Goal: Download file/media

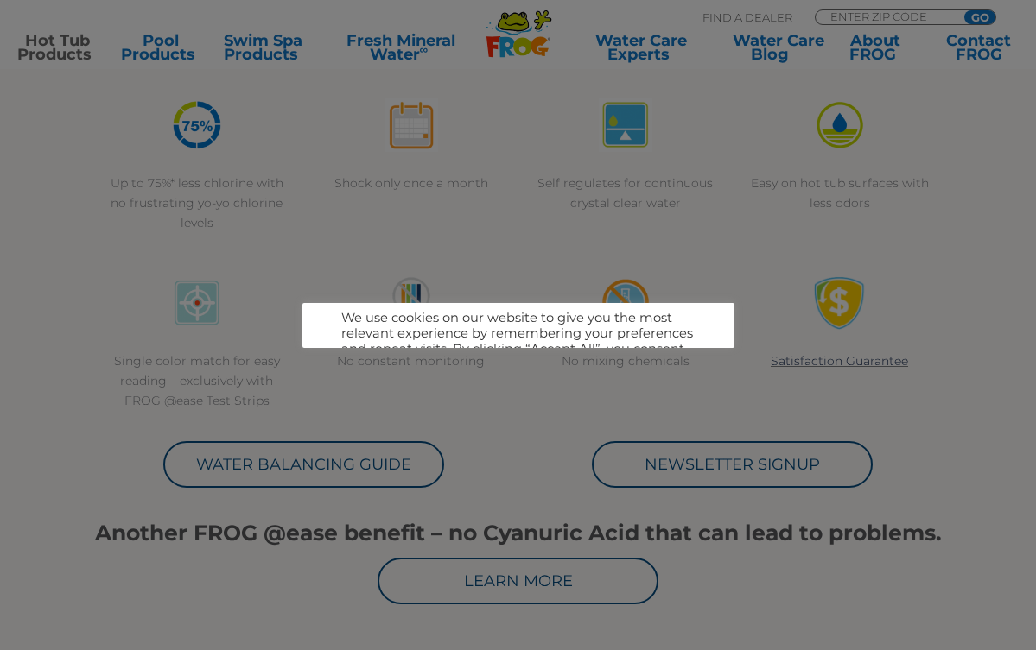
scroll to position [524, 0]
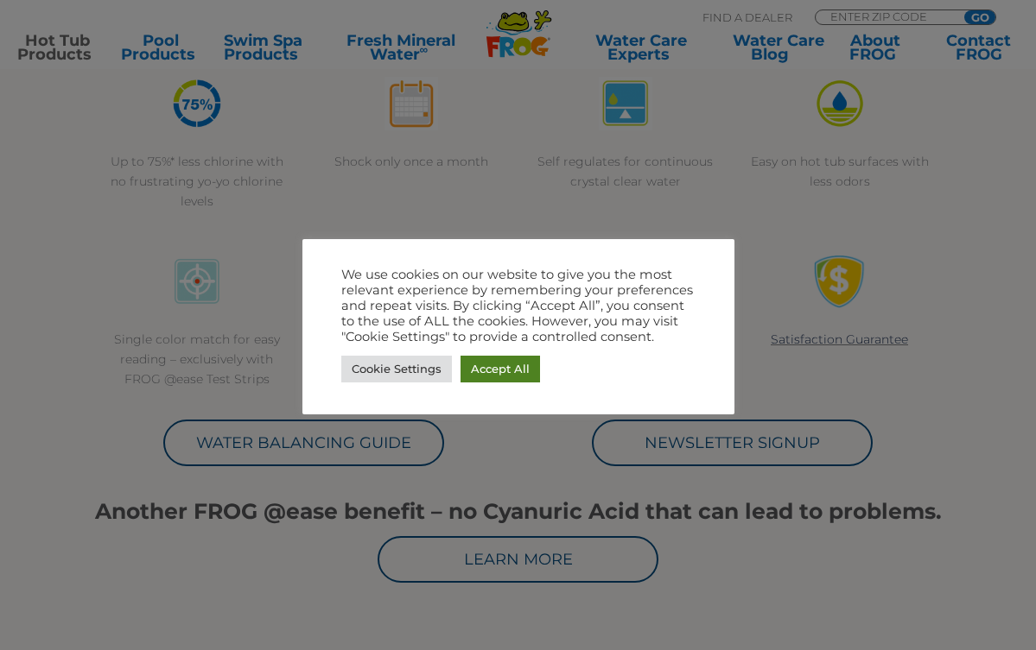
click at [506, 372] on link "Accept All" at bounding box center [499, 369] width 79 height 27
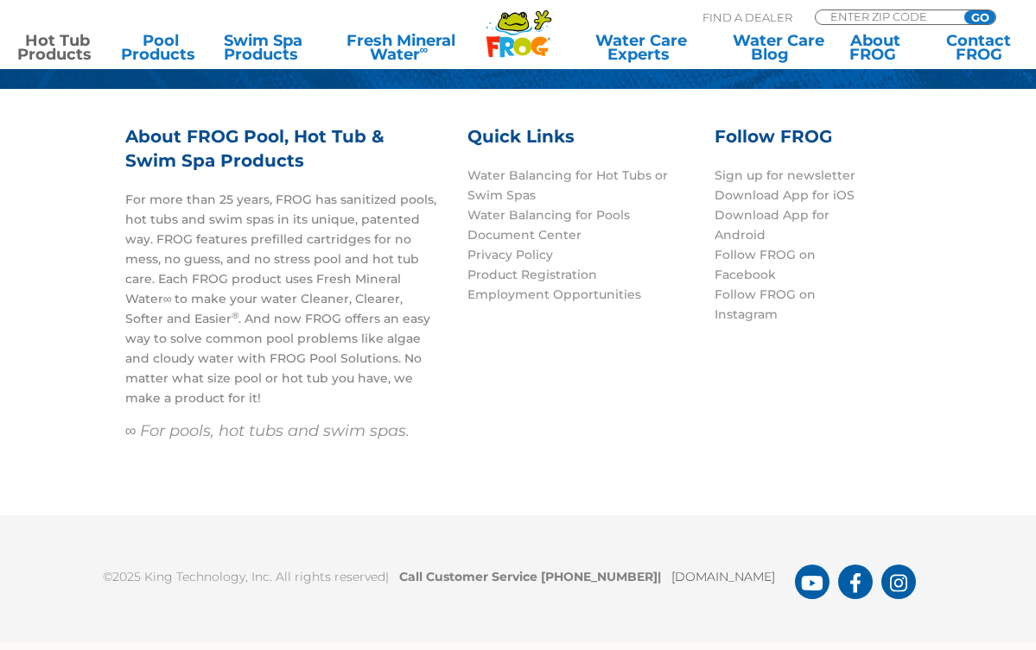
scroll to position [4831, 0]
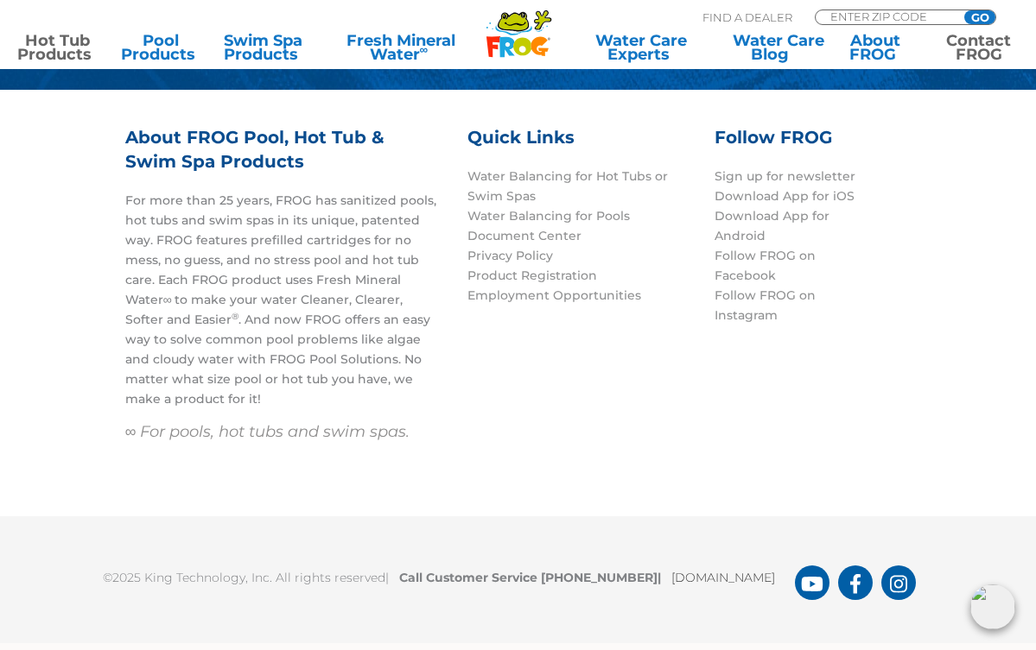
click at [982, 50] on link "Contact FROG" at bounding box center [978, 48] width 80 height 28
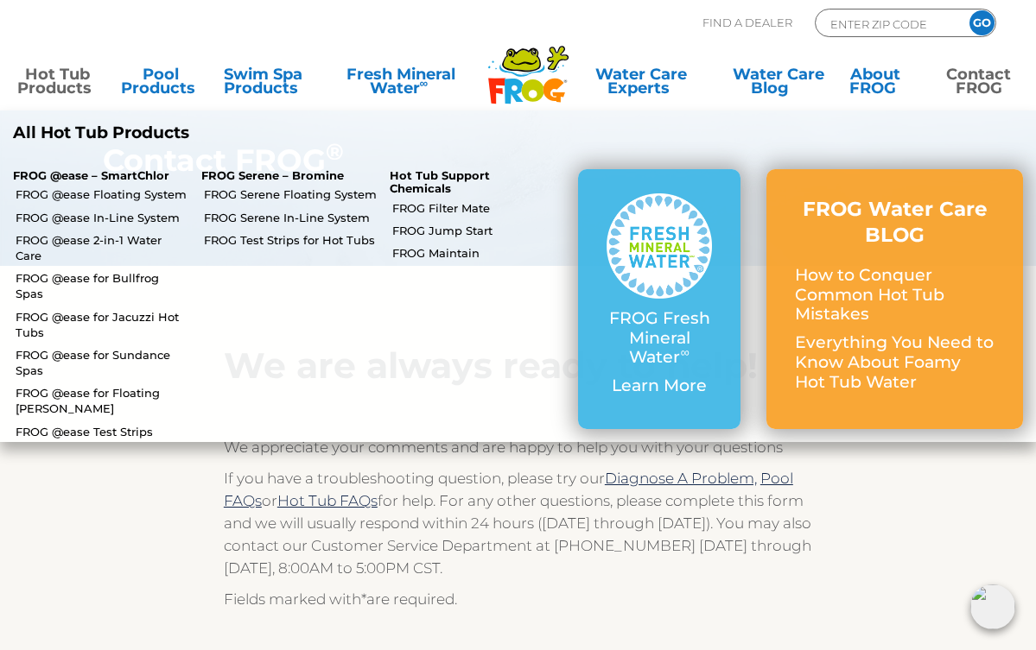
click at [55, 77] on link "Hot Tub Products" at bounding box center [57, 84] width 80 height 35
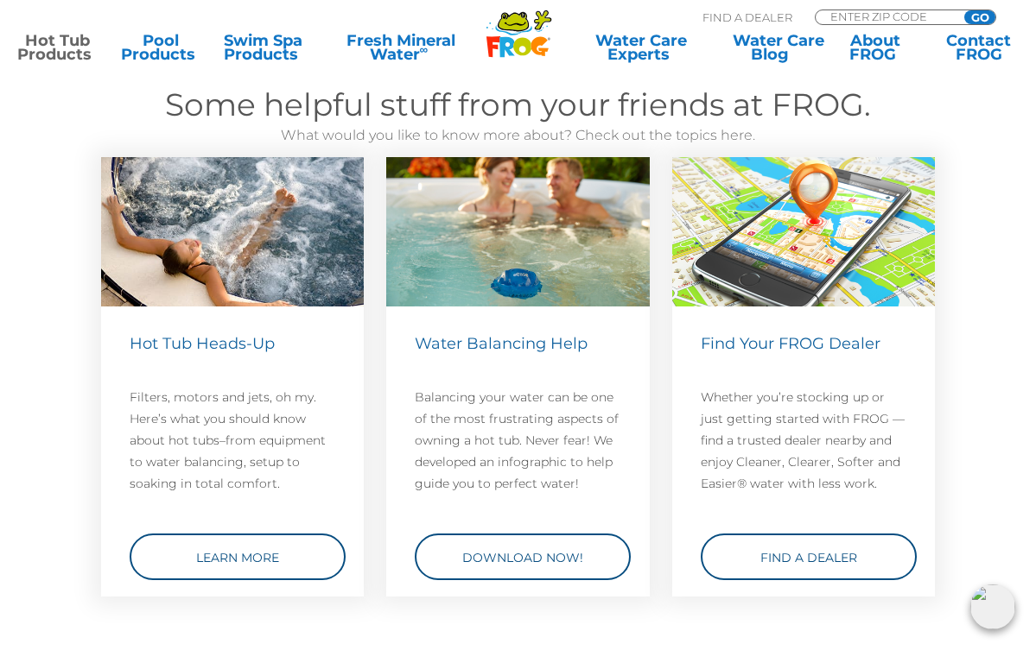
scroll to position [4046, 0]
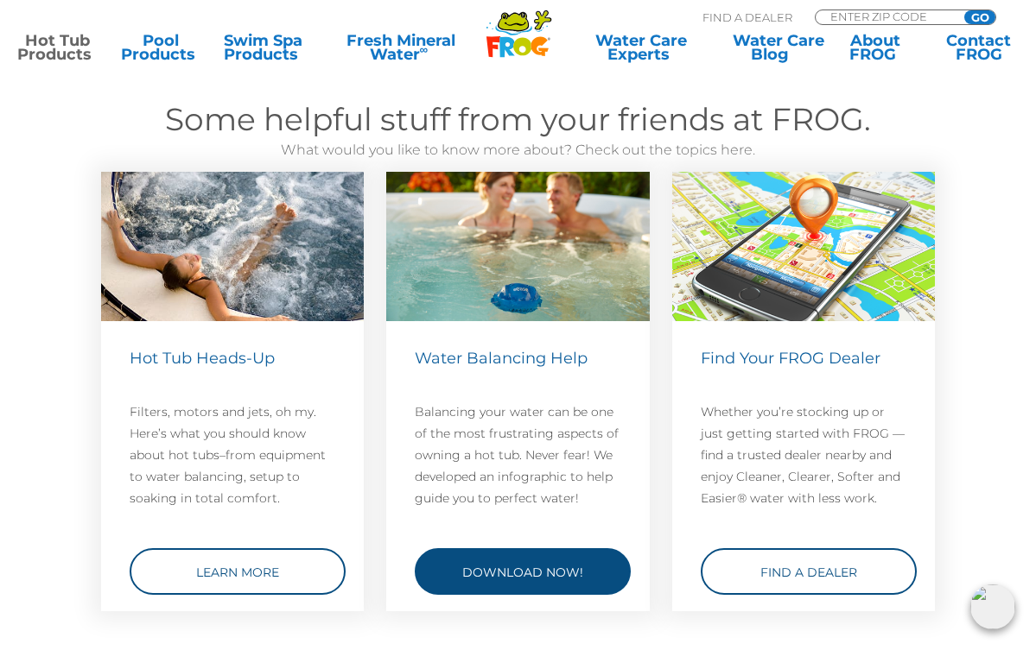
click at [592, 567] on link "Download Now!" at bounding box center [523, 571] width 216 height 47
